Goal: Contribute content: Add original content to the website for others to see

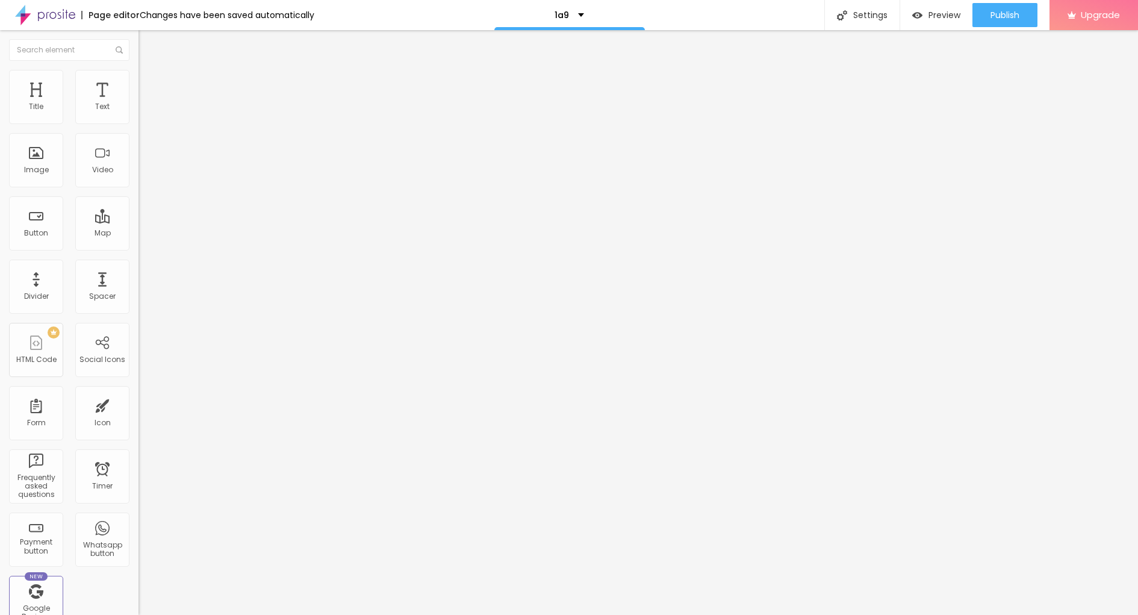
click at [138, 104] on span "Add image" at bounding box center [162, 98] width 49 height 10
click at [138, 247] on input "https://" at bounding box center [210, 241] width 145 height 12
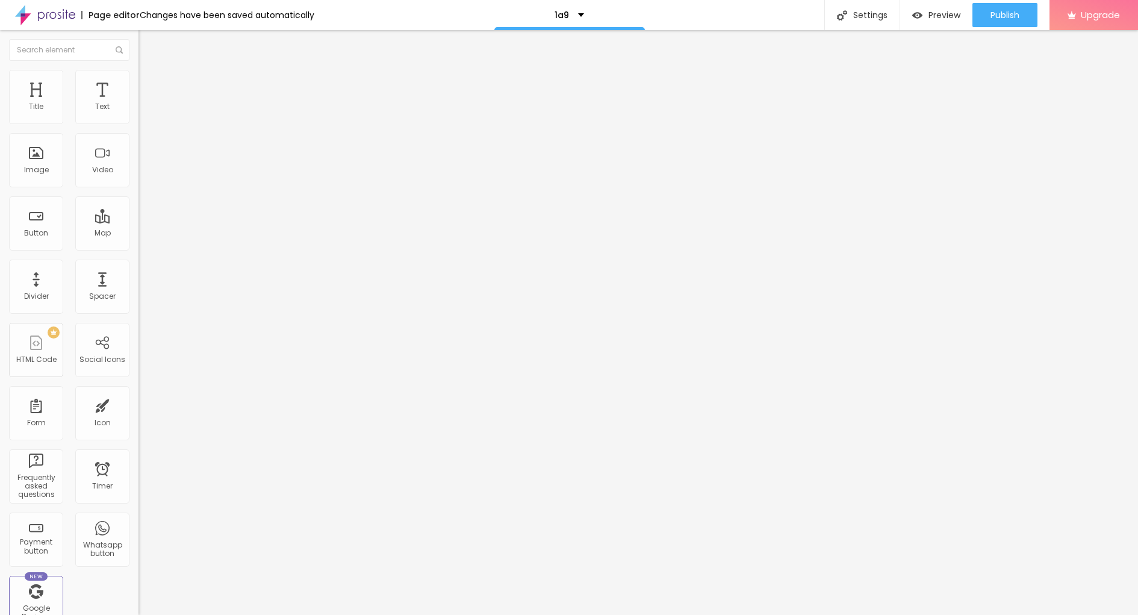
paste input "[DOMAIN_NAME][URL]"
type input "[URL][DOMAIN_NAME]"
click at [138, 275] on div "Open in new tab" at bounding box center [207, 268] width 138 height 13
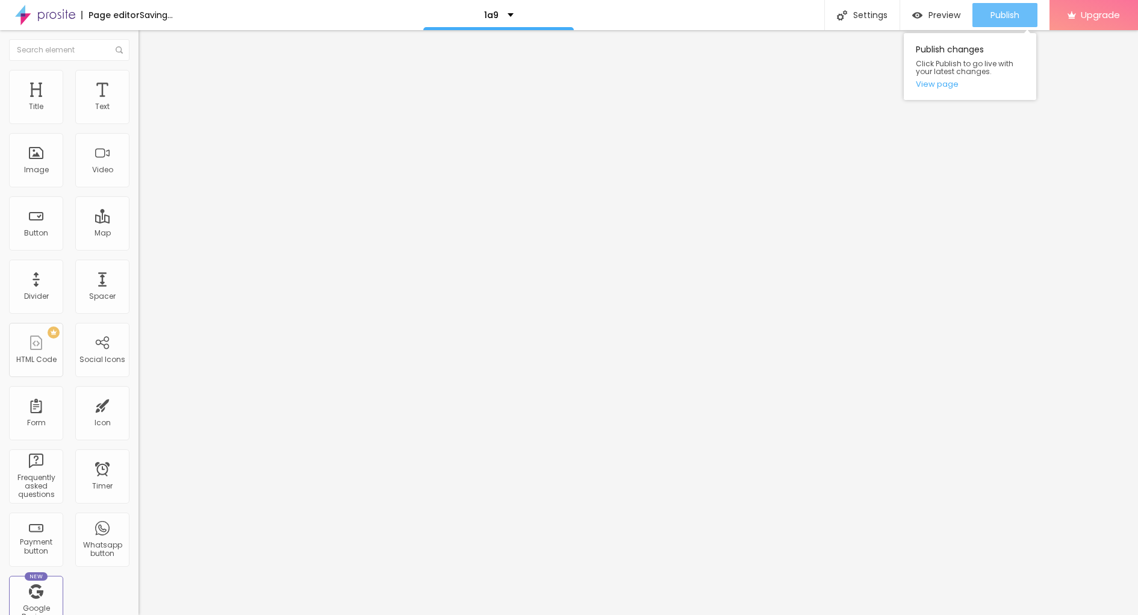
click at [1000, 6] on div "Publish" at bounding box center [1005, 15] width 29 height 24
